Goal: Book appointment/travel/reservation

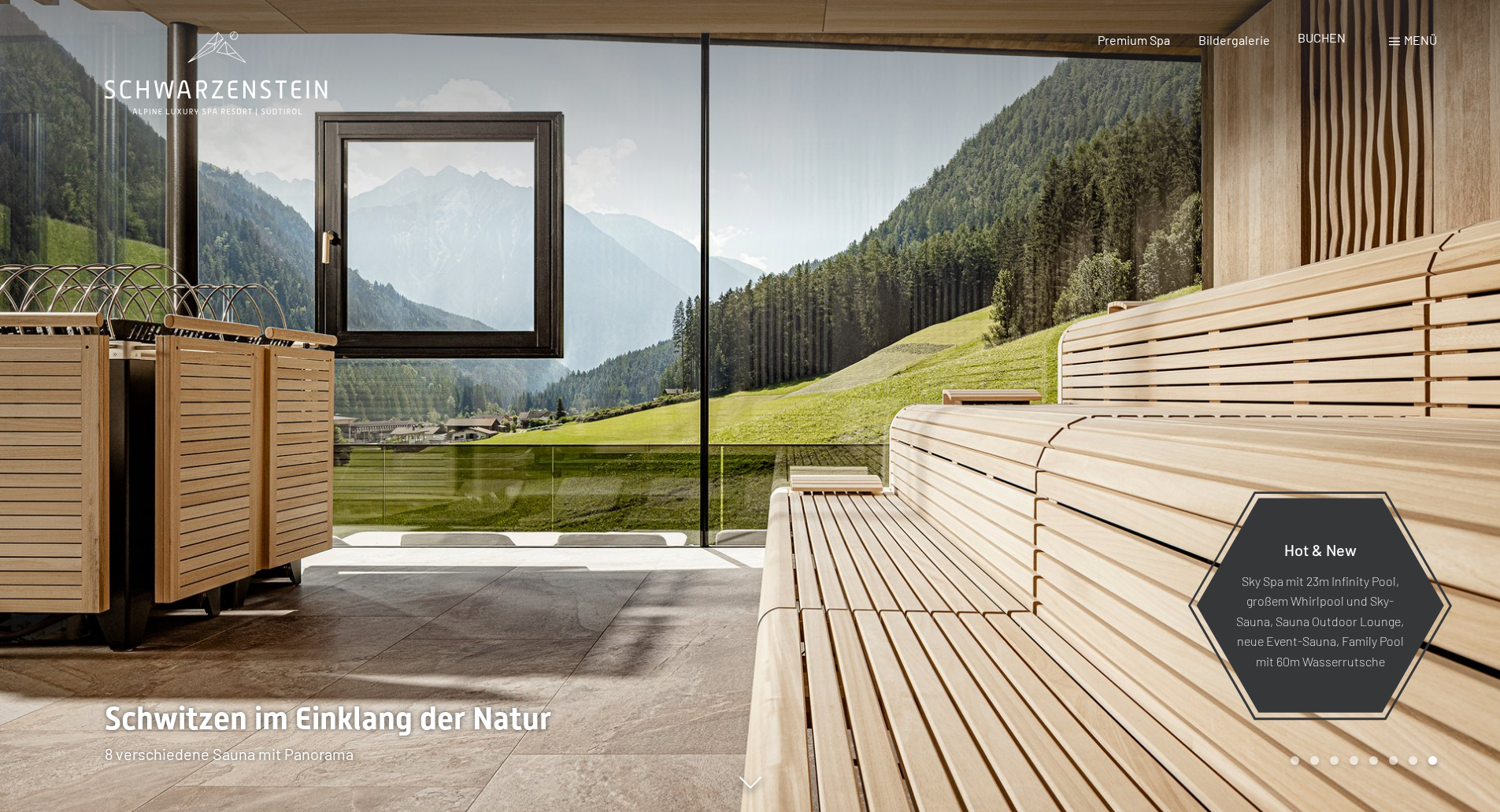
click at [1318, 36] on span "BUCHEN" at bounding box center [1321, 37] width 48 height 15
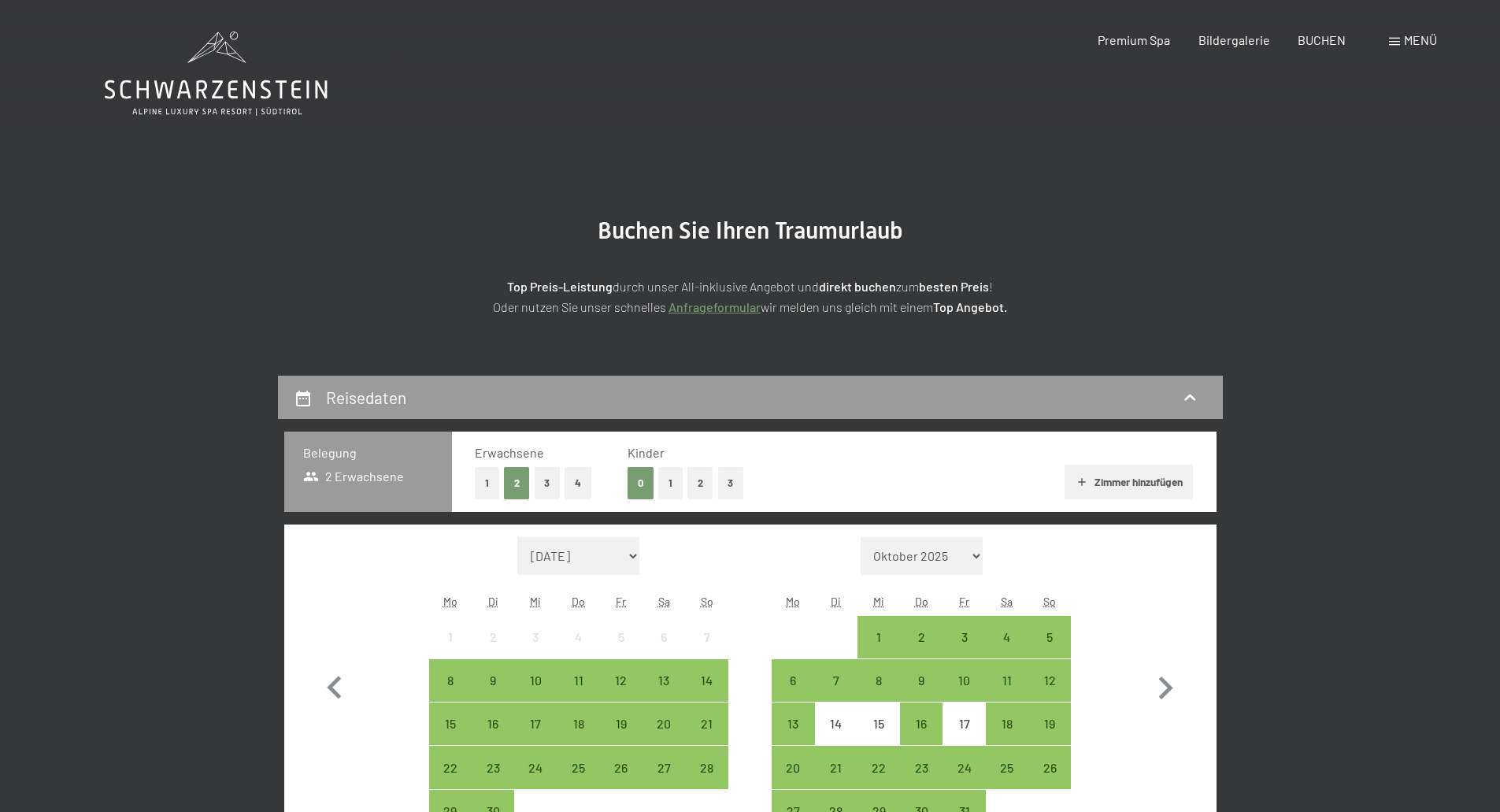
click at [1394, 40] on span at bounding box center [1394, 41] width 11 height 8
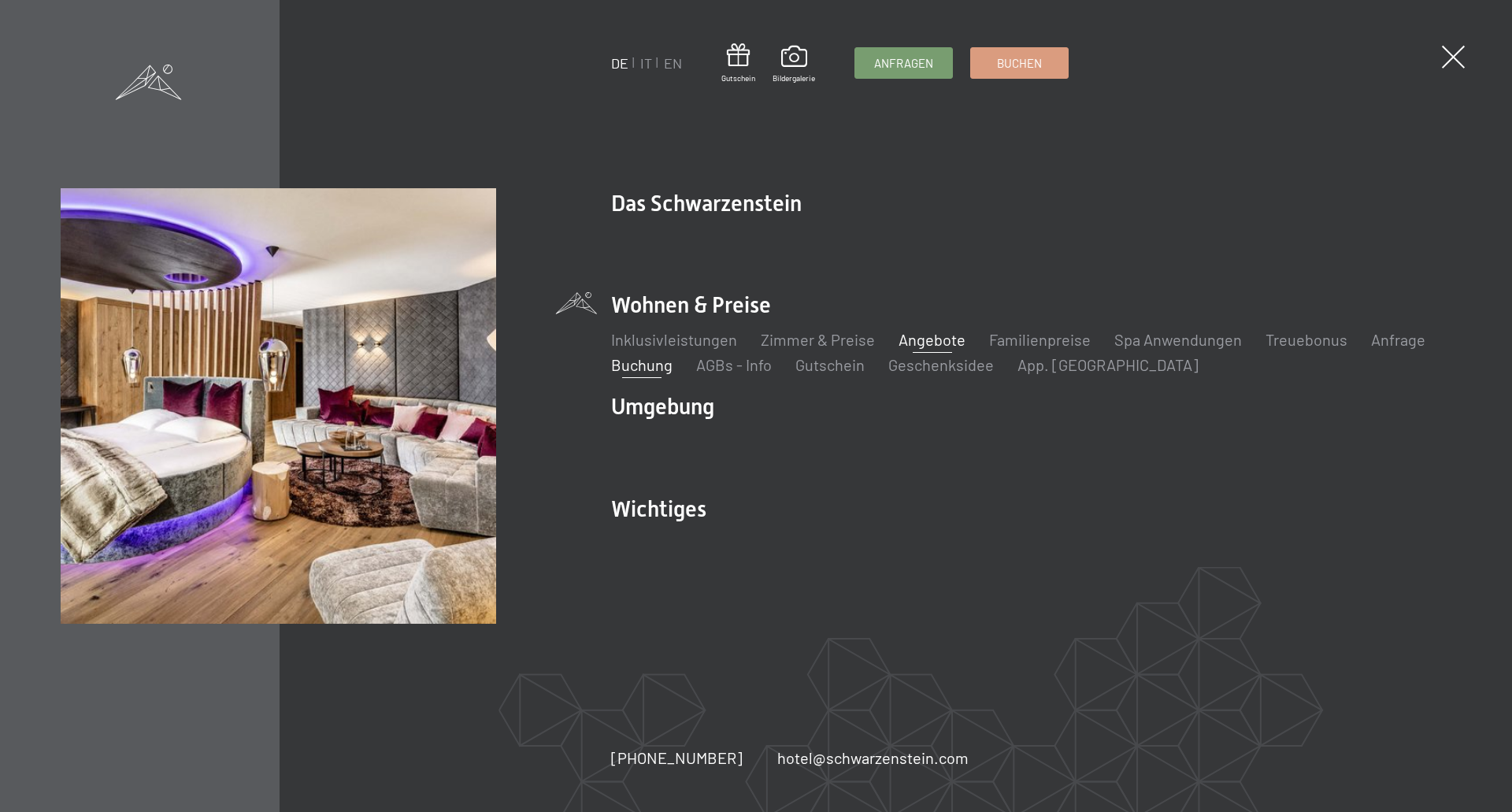
click at [898, 342] on link "Angebote" at bounding box center [931, 339] width 67 height 19
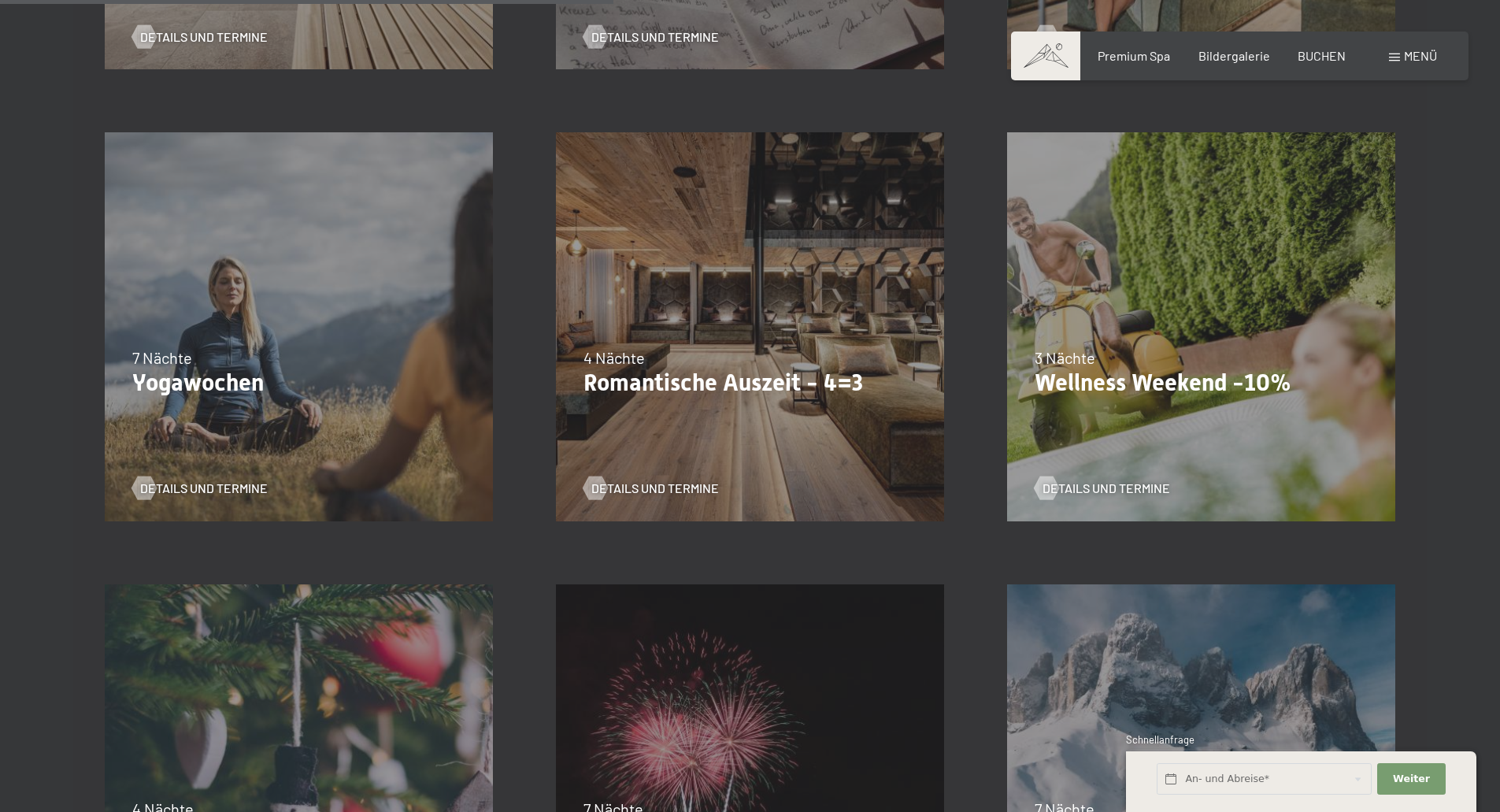
scroll to position [1260, 0]
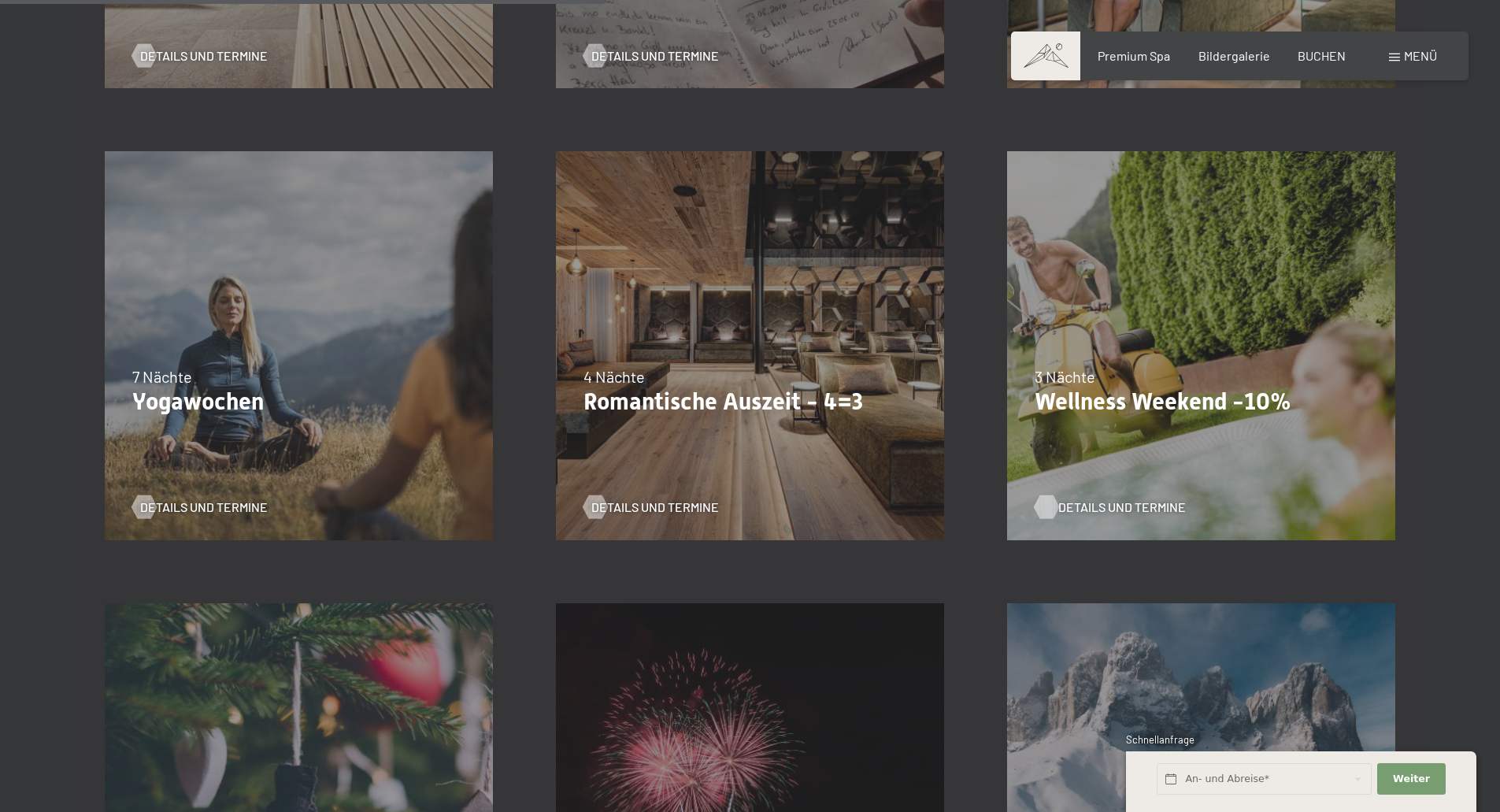
click at [1090, 501] on span "Details und Termine" at bounding box center [1121, 507] width 128 height 17
